Goal: Task Accomplishment & Management: Manage account settings

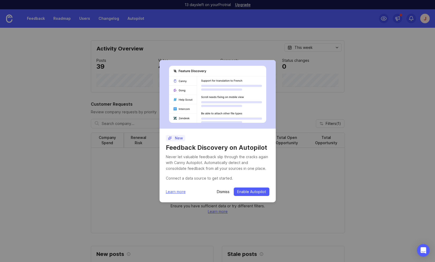
click at [222, 191] on p "Dismiss" at bounding box center [223, 191] width 13 height 5
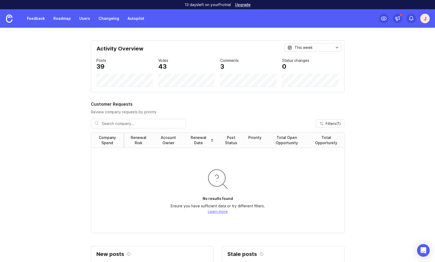
click at [425, 20] on div "J" at bounding box center [426, 19] width 10 height 10
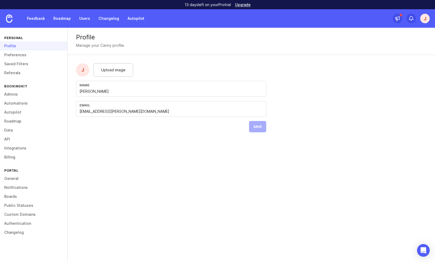
click at [14, 159] on link "Billing" at bounding box center [33, 157] width 67 height 9
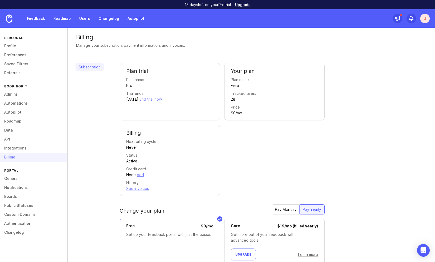
click at [91, 67] on link "Subscription" at bounding box center [90, 67] width 28 height 8
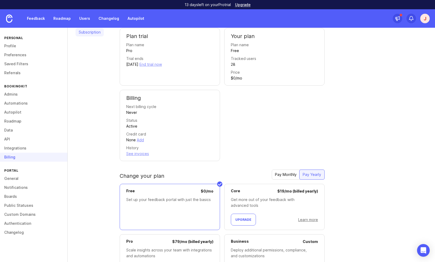
scroll to position [70, 0]
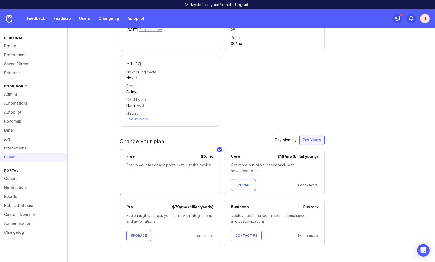
click at [153, 210] on div "Pro $ 79 / mo (billed yearly) Scale insights across your team with integrations…" at bounding box center [170, 223] width 100 height 46
click at [288, 140] on div "Pay Monthly" at bounding box center [286, 140] width 28 height 10
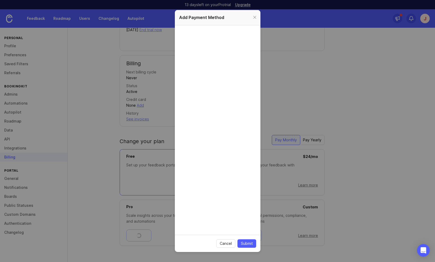
scroll to position [0, 0]
click at [247, 244] on span "Submit" at bounding box center [247, 243] width 12 height 5
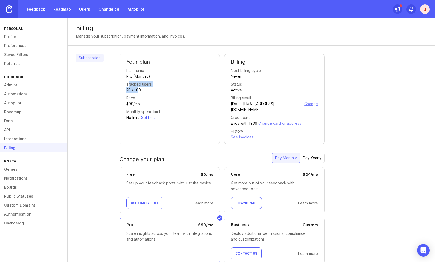
drag, startPoint x: 128, startPoint y: 85, endPoint x: 139, endPoint y: 92, distance: 12.5
click at [139, 92] on div "Tracked users 28 / 100" at bounding box center [169, 87] width 87 height 12
click at [139, 92] on div "28 / 100" at bounding box center [133, 90] width 15 height 6
click at [133, 112] on div "Monthly spend limit" at bounding box center [143, 112] width 34 height 6
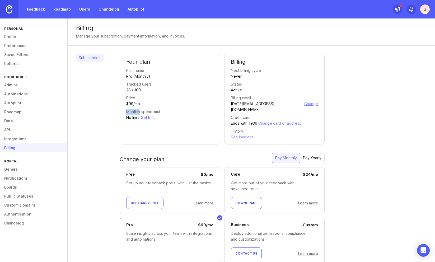
click at [133, 112] on div "Monthly spend limit" at bounding box center [143, 112] width 34 height 6
click at [149, 111] on div "Monthly spend limit" at bounding box center [143, 112] width 34 height 6
click at [149, 118] on button "Set limit" at bounding box center [148, 118] width 14 height 6
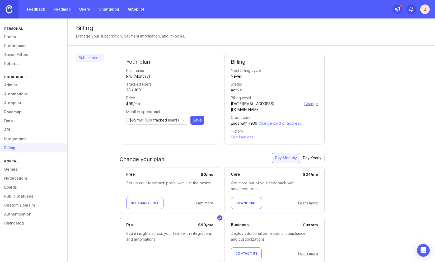
click at [171, 119] on span "$99/mo (100 tracked users)" at bounding box center [155, 120] width 50 height 6
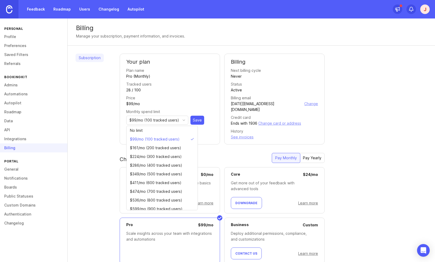
click at [95, 123] on div "Subscription" at bounding box center [90, 185] width 28 height 262
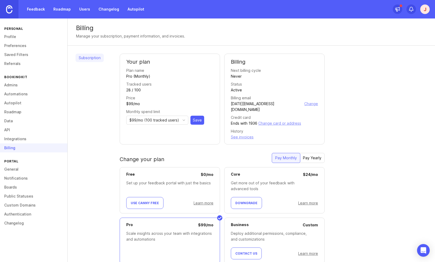
click at [95, 123] on div "Subscription" at bounding box center [90, 185] width 28 height 262
click at [161, 117] on div "$99/mo (100 tracked users)" at bounding box center [153, 120] width 53 height 8
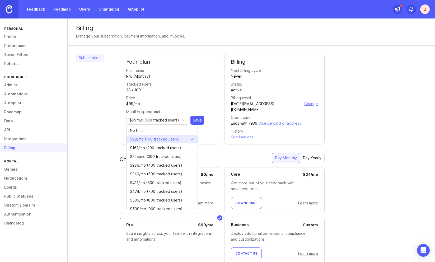
click at [166, 139] on span "$99/mo (100 tracked users)" at bounding box center [155, 139] width 50 height 6
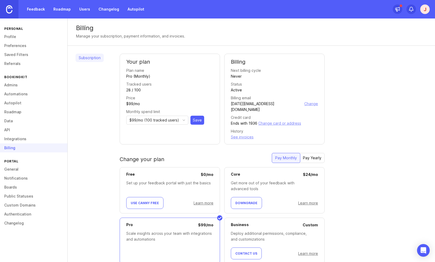
click at [194, 120] on span "Save" at bounding box center [197, 120] width 9 height 5
